Goal: Transaction & Acquisition: Purchase product/service

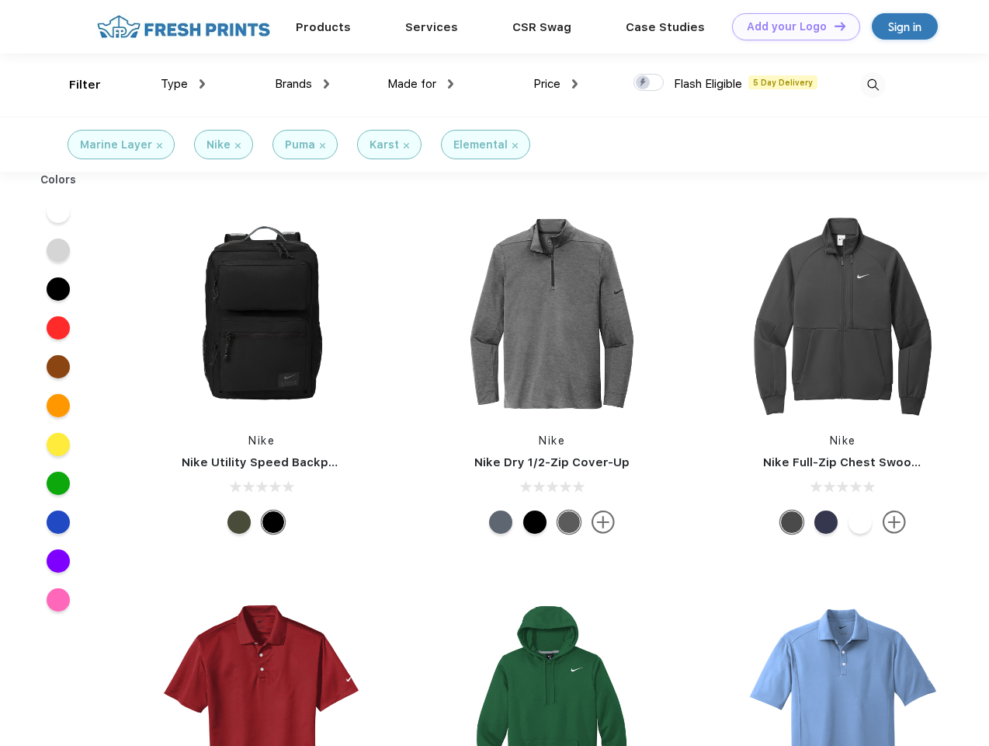
click at [791, 26] on link "Add your Logo Design Tool" at bounding box center [796, 26] width 128 height 27
click at [0, 0] on div "Design Tool" at bounding box center [0, 0] width 0 height 0
click at [833, 26] on link "Add your Logo Design Tool" at bounding box center [796, 26] width 128 height 27
click at [75, 85] on div "Filter" at bounding box center [85, 85] width 32 height 18
click at [183, 84] on span "Type" at bounding box center [174, 84] width 27 height 14
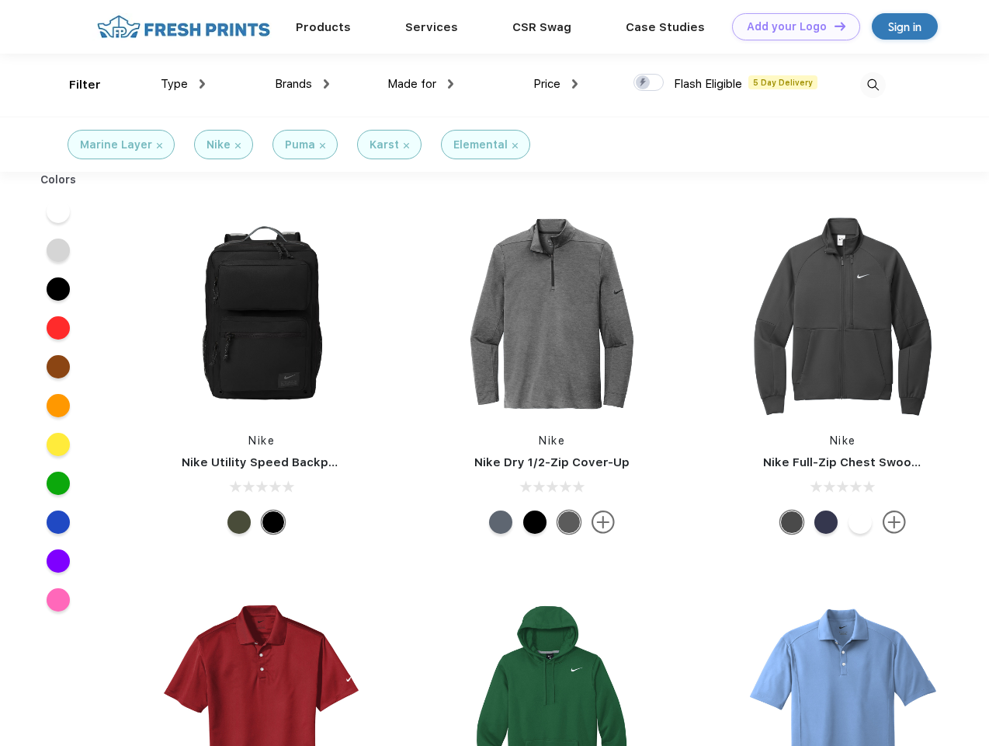
click at [302, 84] on span "Brands" at bounding box center [293, 84] width 37 height 14
click at [421, 84] on span "Made for" at bounding box center [412, 84] width 49 height 14
click at [556, 84] on span "Price" at bounding box center [547, 84] width 27 height 14
click at [649, 83] on div at bounding box center [649, 82] width 30 height 17
click at [644, 83] on input "checkbox" at bounding box center [639, 78] width 10 height 10
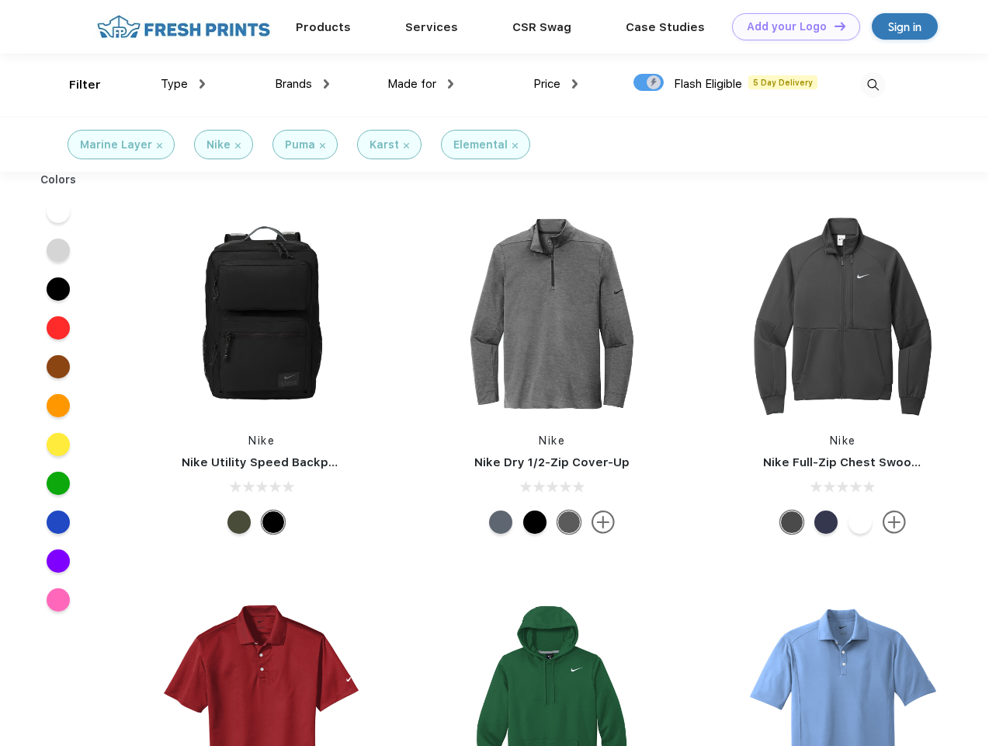
click at [873, 85] on img at bounding box center [873, 85] width 26 height 26
